Goal: Obtain resource: Obtain resource

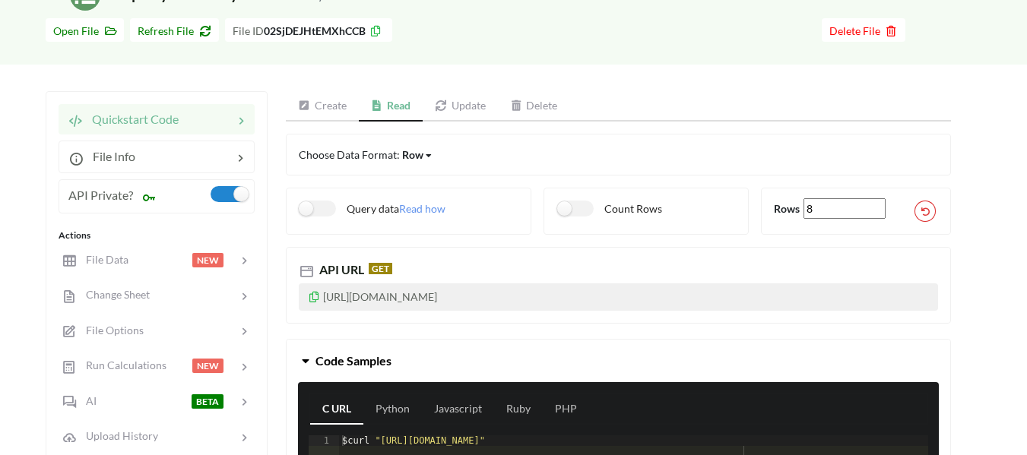
scroll to position [228, 0]
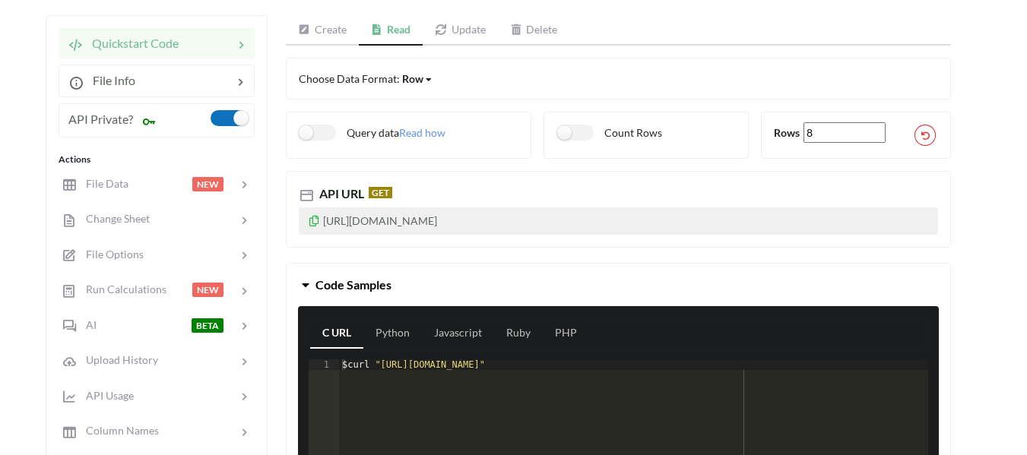
click at [225, 119] on label at bounding box center [229, 118] width 37 height 16
click at [315, 220] on icon at bounding box center [314, 219] width 13 height 11
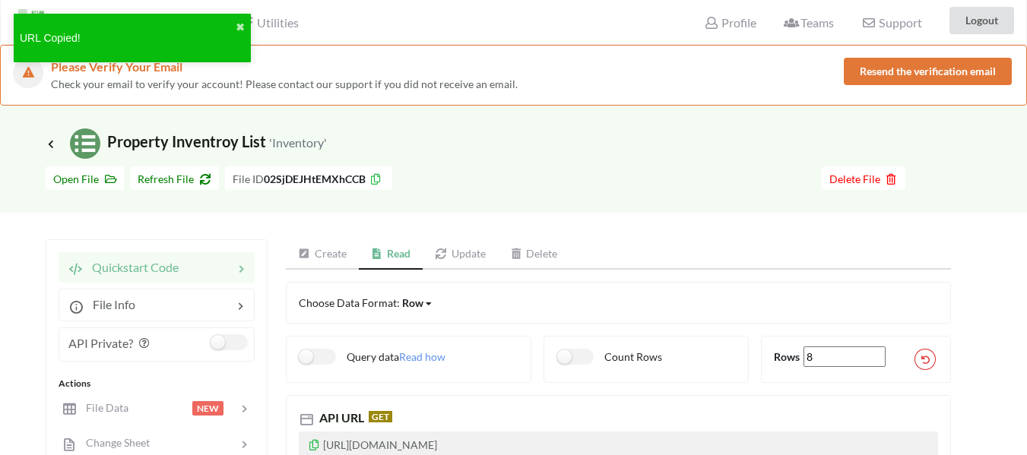
scroll to position [0, 0]
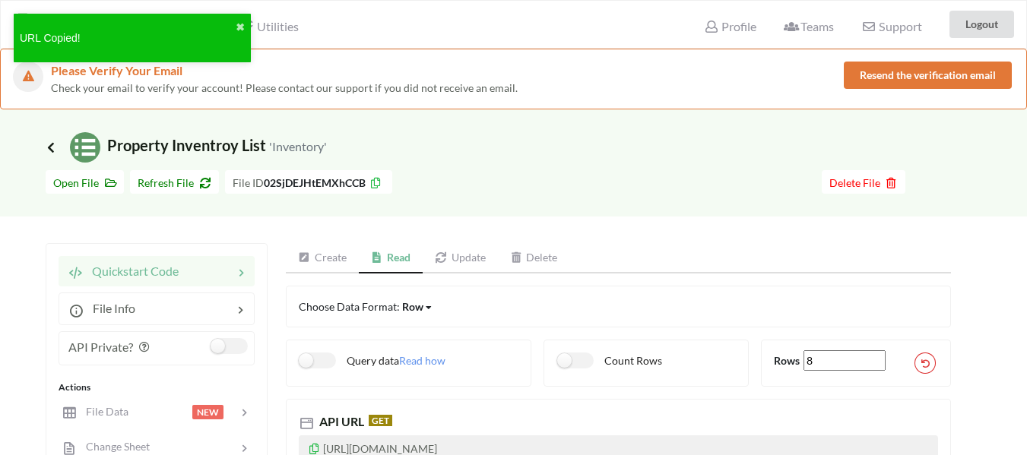
click at [50, 152] on icon at bounding box center [51, 147] width 14 height 12
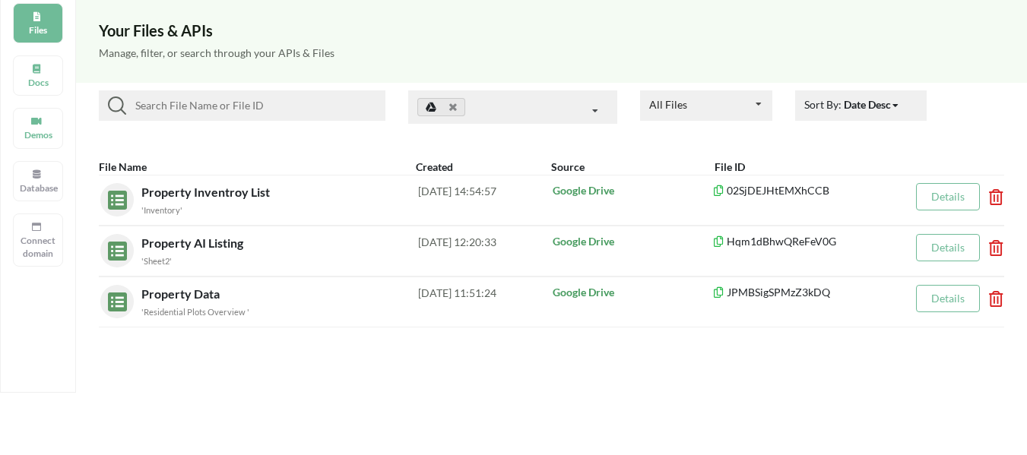
scroll to position [152, 0]
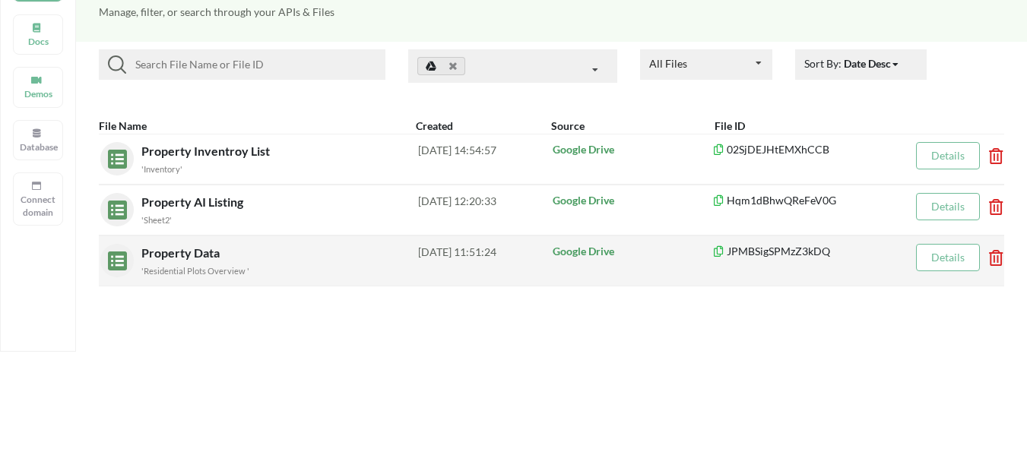
click at [207, 262] on div "'Residential Plots Overview '" at bounding box center [279, 270] width 277 height 16
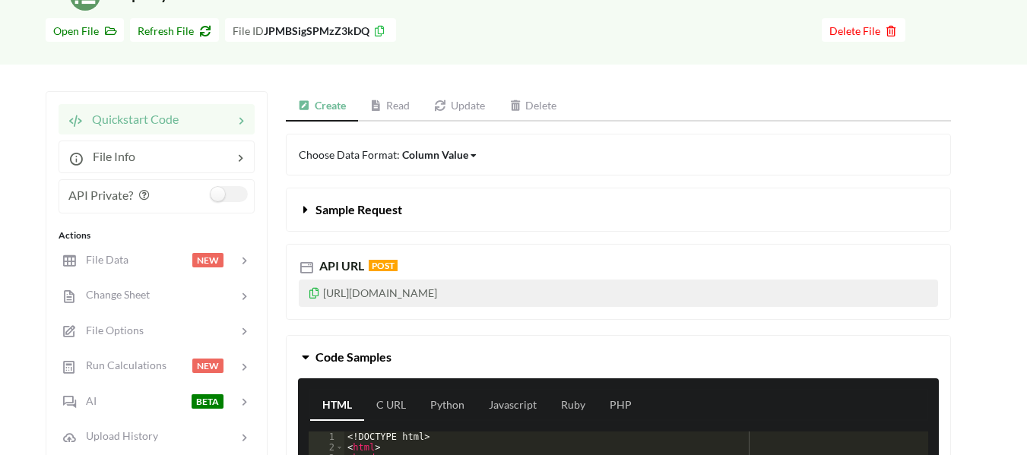
click at [391, 106] on link "Read" at bounding box center [390, 106] width 65 height 30
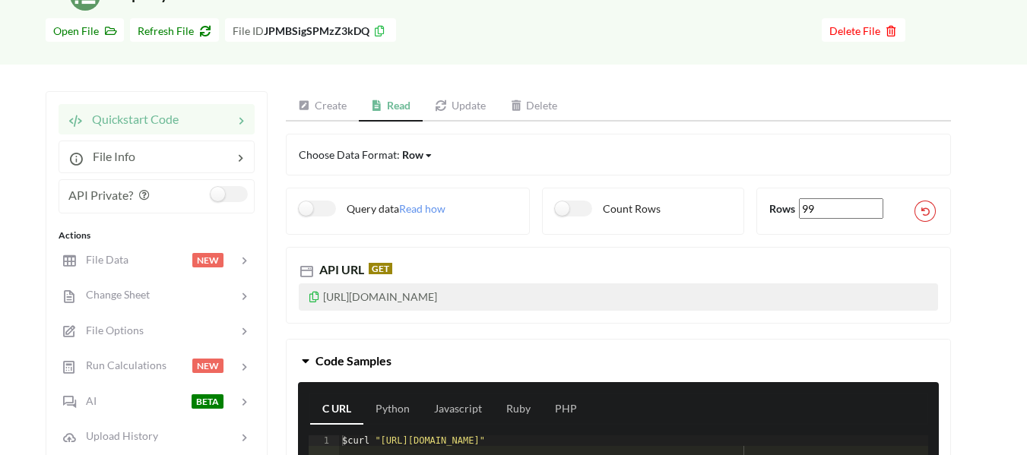
click at [312, 293] on icon at bounding box center [314, 295] width 13 height 11
